Goal: Navigation & Orientation: Find specific page/section

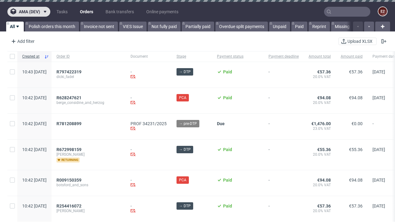
click at [29, 12] on span "ama (dev)" at bounding box center [29, 12] width 21 height 4
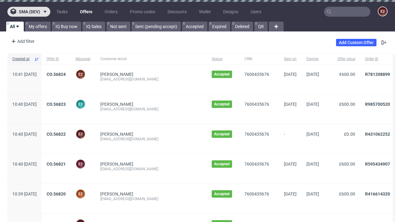
click at [29, 12] on span "sma (dev)" at bounding box center [29, 12] width 21 height 4
